Goal: Task Accomplishment & Management: Use online tool/utility

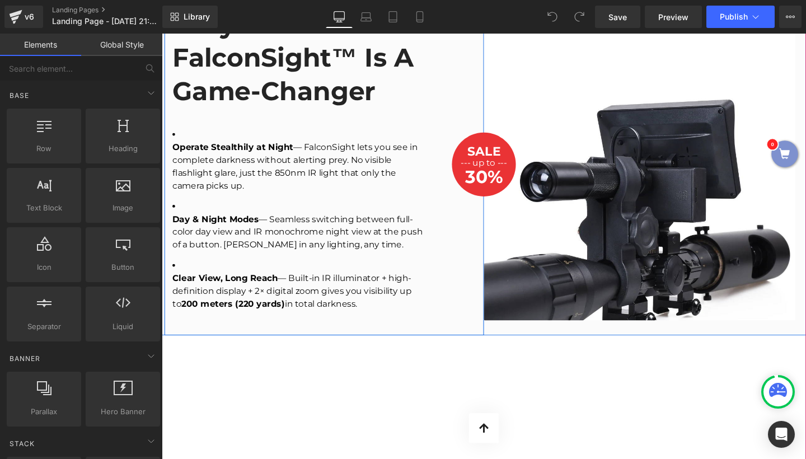
scroll to position [1045, 0]
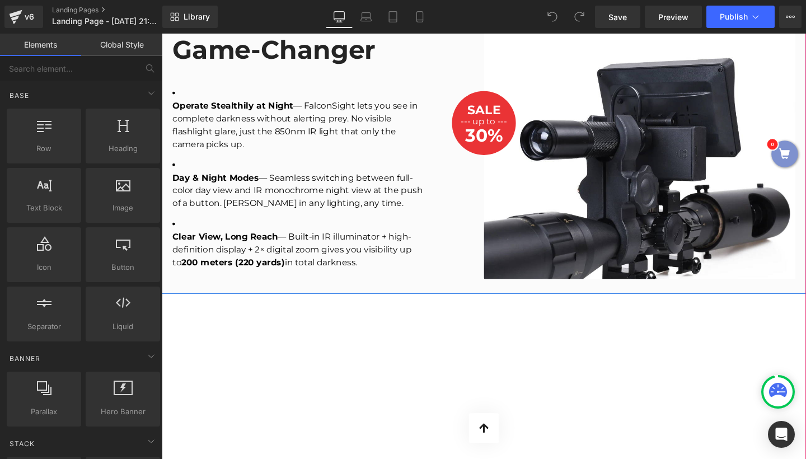
click at [502, 108] on span "Text Block" at bounding box center [494, 114] width 37 height 13
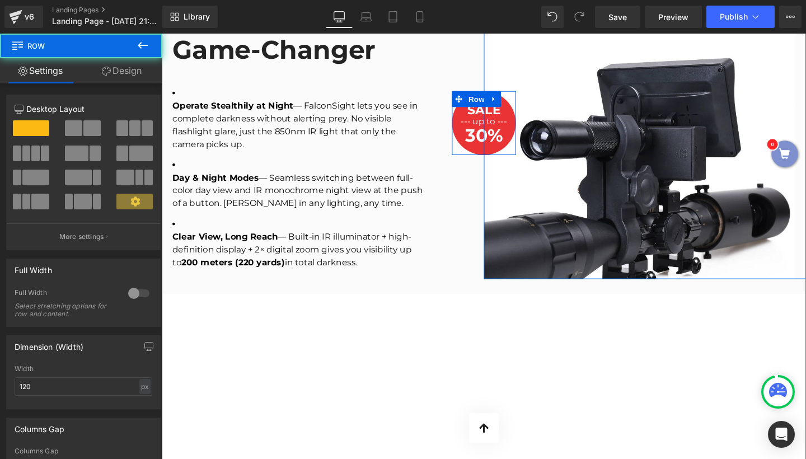
click at [520, 94] on div "SALE Text Block --- up to --- Text Block 30% Text Block Row" at bounding box center [500, 127] width 67 height 67
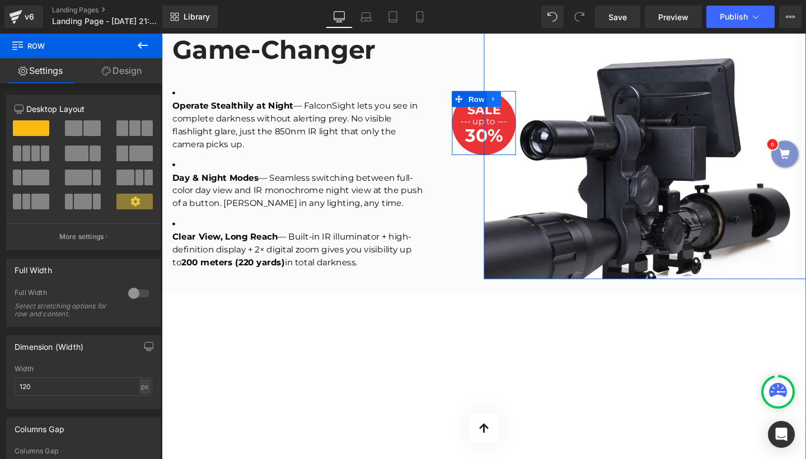
click at [507, 99] on icon at bounding box center [511, 103] width 8 height 8
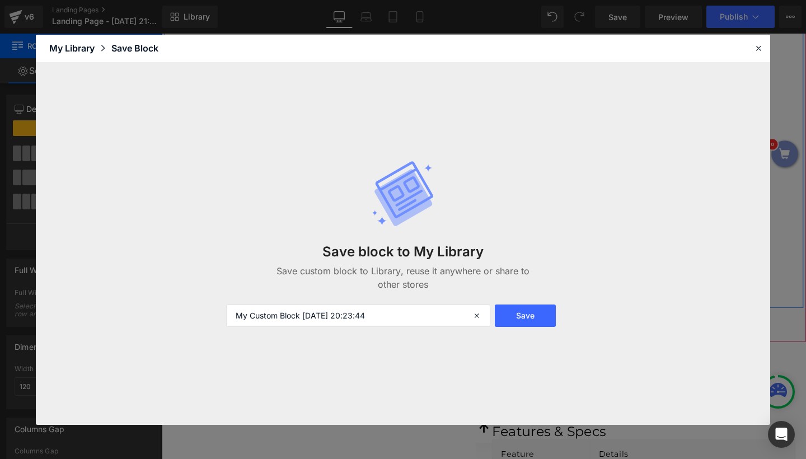
scroll to position [1432, 0]
click at [510, 327] on div "Save block to My Library Save custom block to Library, reuse it anywhere or sha…" at bounding box center [403, 244] width 367 height 212
click at [511, 323] on button "Save" at bounding box center [525, 316] width 61 height 22
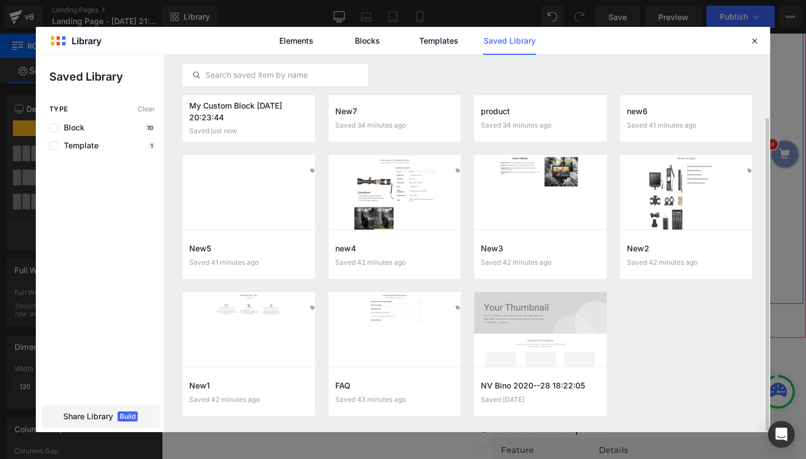
scroll to position [0, 0]
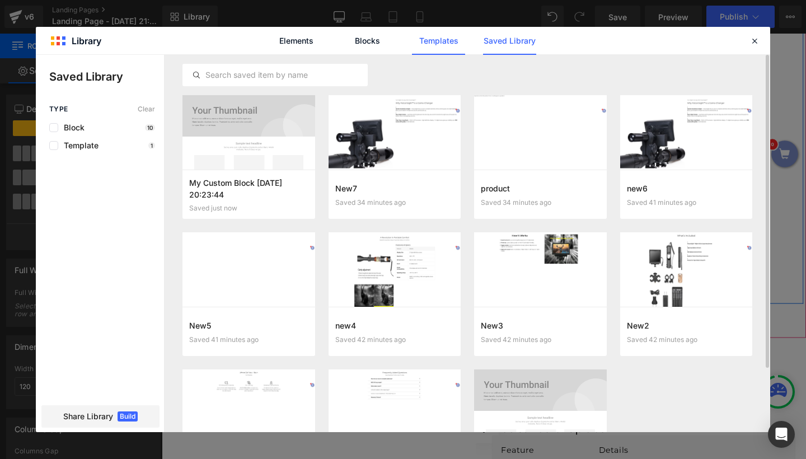
click at [428, 52] on link "Templates" at bounding box center [438, 41] width 53 height 28
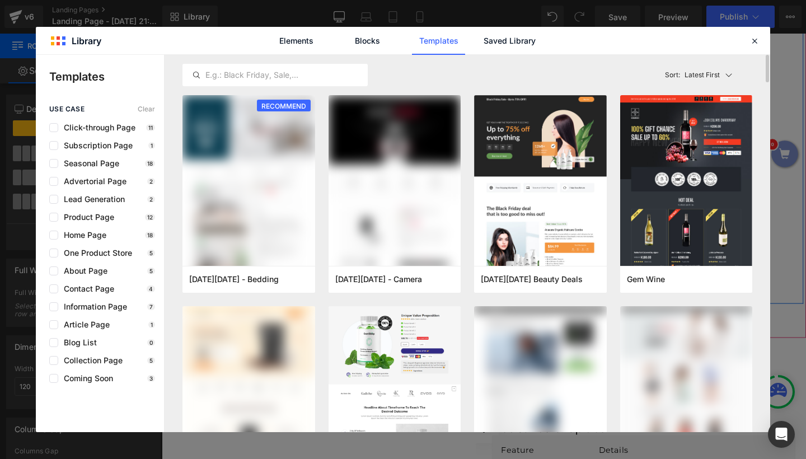
click at [380, 57] on div "Latest First Most View Latest First Sort: Latest First" at bounding box center [468, 75] width 570 height 40
click at [472, 46] on div "Elements Blocks Templates Saved Library" at bounding box center [403, 41] width 284 height 28
click at [497, 40] on link "Saved Library" at bounding box center [509, 41] width 53 height 28
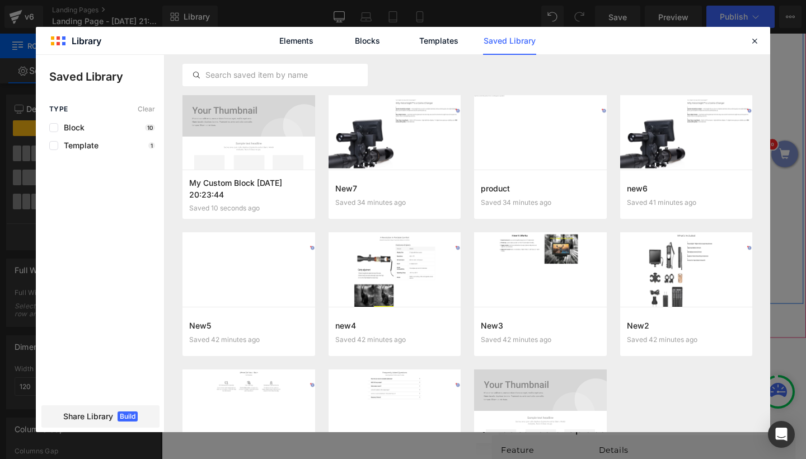
click at [762, 39] on div "Elements Blocks Templates Saved Library" at bounding box center [403, 40] width 735 height 27
click at [749, 43] on div at bounding box center [754, 40] width 13 height 13
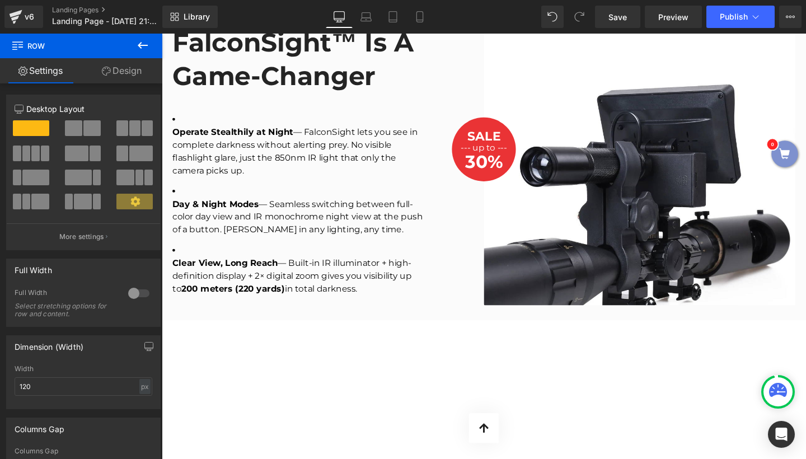
scroll to position [837, 0]
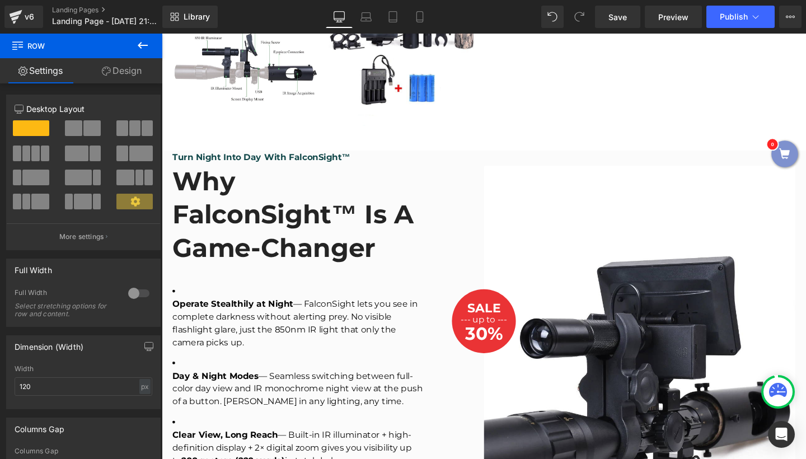
click at [669, 29] on div "Library Desktop Desktop Laptop Tablet Mobile Save Preview Publish Scheduled Upg…" at bounding box center [484, 17] width 644 height 34
click at [669, 24] on link "Preview" at bounding box center [673, 17] width 57 height 22
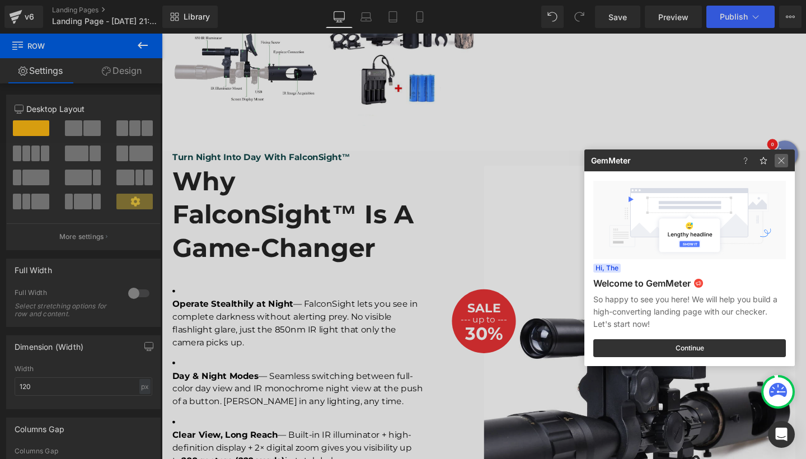
click at [783, 158] on img at bounding box center [781, 160] width 13 height 13
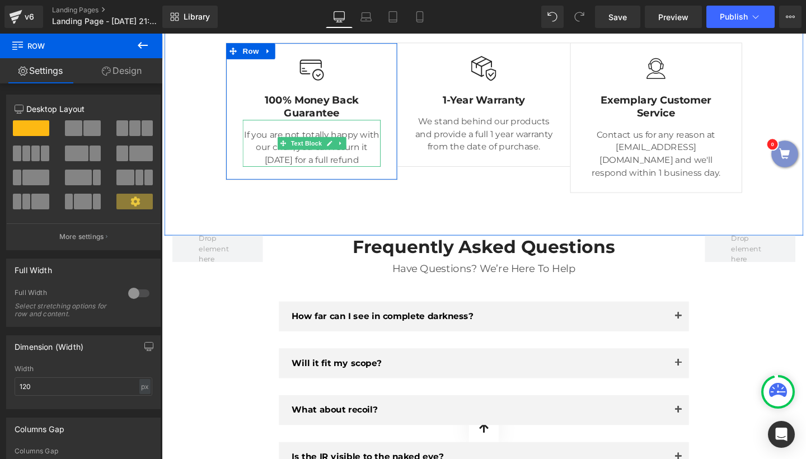
scroll to position [2590, 0]
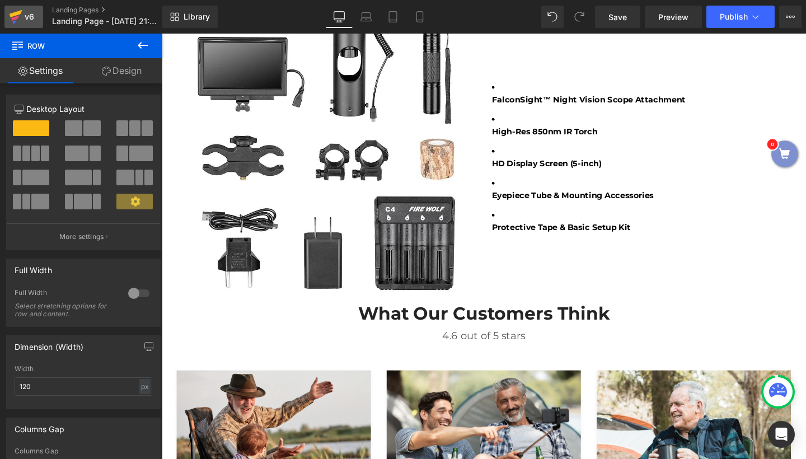
click at [10, 14] on icon at bounding box center [16, 13] width 13 height 7
